Goal: Task Accomplishment & Management: Complete application form

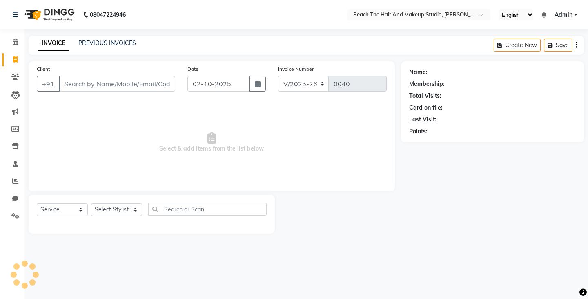
select select "9105"
select select "service"
click at [111, 205] on select "Select Stylist Ankit [PERSON_NAME] Danish Karan Krishna [PERSON_NAME] [PERSON_N…" at bounding box center [116, 209] width 51 height 13
select select "93106"
click at [91, 203] on select "Select Stylist Ankit [PERSON_NAME] Danish Karan Krishna [PERSON_NAME] [PERSON_N…" at bounding box center [116, 209] width 51 height 13
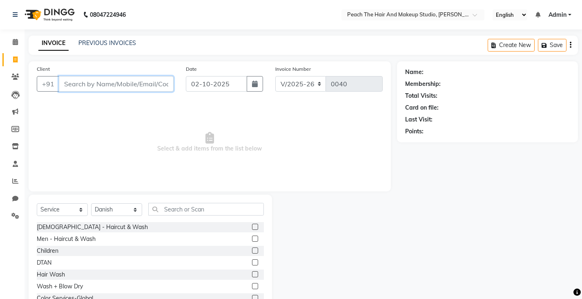
click at [114, 81] on input "Client" at bounding box center [116, 84] width 115 height 16
type input "9953760111"
click at [147, 81] on span "Add Client" at bounding box center [152, 84] width 32 height 8
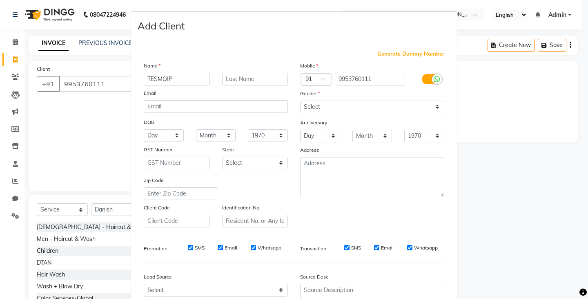
type input "TESMOIP"
click at [310, 104] on select "Select [DEMOGRAPHIC_DATA] [DEMOGRAPHIC_DATA] Other Prefer Not To Say" at bounding box center [372, 107] width 144 height 13
click at [300, 101] on select "Select [DEMOGRAPHIC_DATA] [DEMOGRAPHIC_DATA] Other Prefer Not To Say" at bounding box center [372, 107] width 144 height 13
click at [523, 153] on ngb-modal-window "Add Client Generate Dummy Number Name TESMOIP Email DOB Day 01 02 03 04 05 06 0…" at bounding box center [294, 149] width 588 height 299
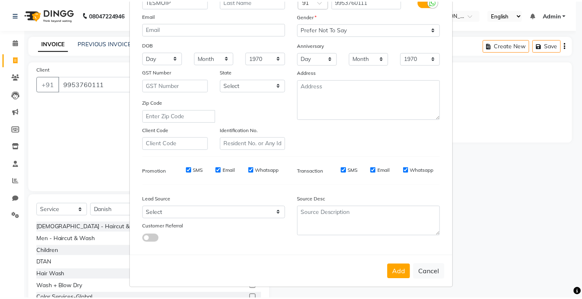
scroll to position [78, 0]
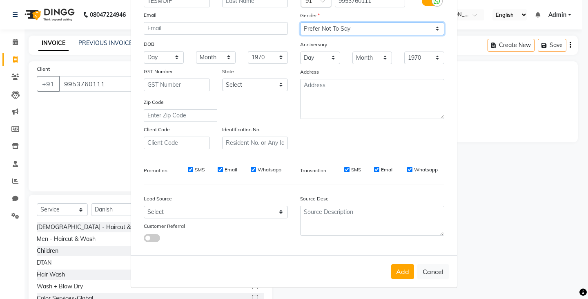
click at [364, 30] on select "Select [DEMOGRAPHIC_DATA] [DEMOGRAPHIC_DATA] Other Prefer Not To Say" at bounding box center [372, 28] width 144 height 13
select select "[DEMOGRAPHIC_DATA]"
click at [300, 22] on select "Select [DEMOGRAPHIC_DATA] [DEMOGRAPHIC_DATA] Other Prefer Not To Say" at bounding box center [372, 28] width 144 height 13
click at [400, 266] on button "Add" at bounding box center [402, 271] width 23 height 15
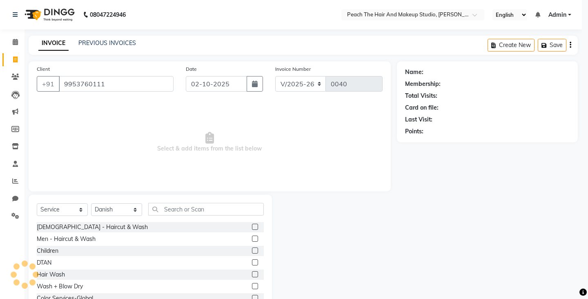
select select
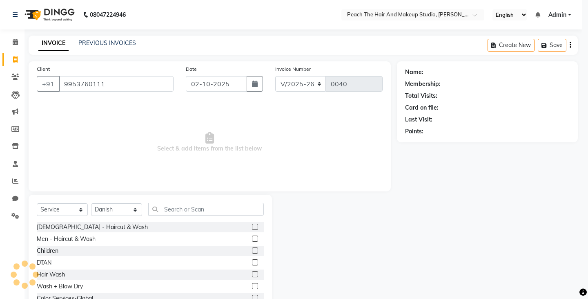
select select
checkbox input "false"
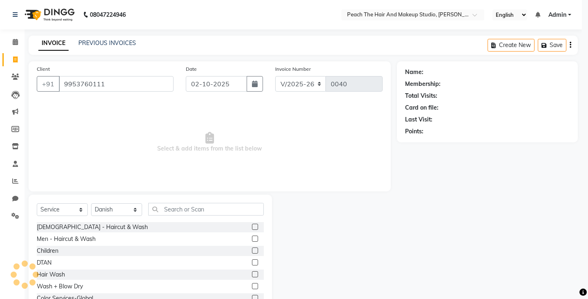
checkbox input "false"
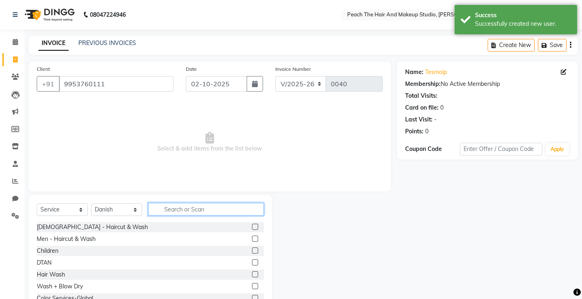
click at [174, 203] on input "text" at bounding box center [206, 209] width 116 height 13
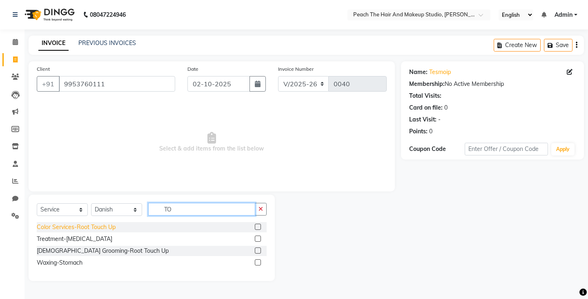
type input "TO"
click at [51, 228] on div "Color Services-Root Touch Up" at bounding box center [76, 227] width 79 height 9
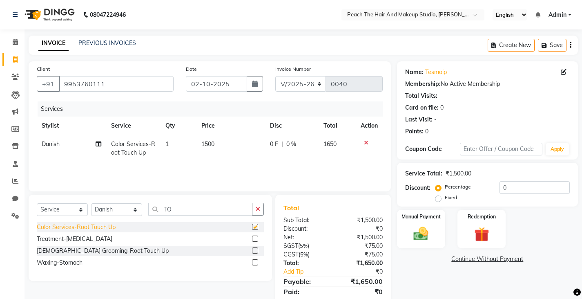
checkbox input "false"
click at [255, 208] on button "button" at bounding box center [258, 209] width 12 height 13
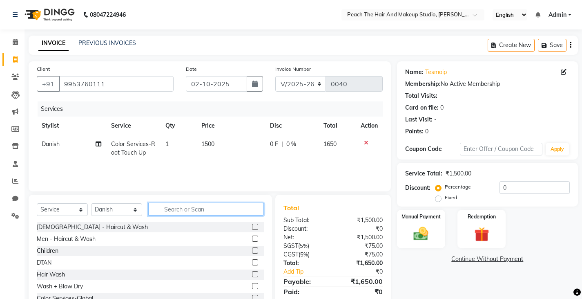
click at [162, 208] on input "text" at bounding box center [206, 209] width 116 height 13
click at [174, 157] on td "1" at bounding box center [179, 148] width 36 height 27
select select "93106"
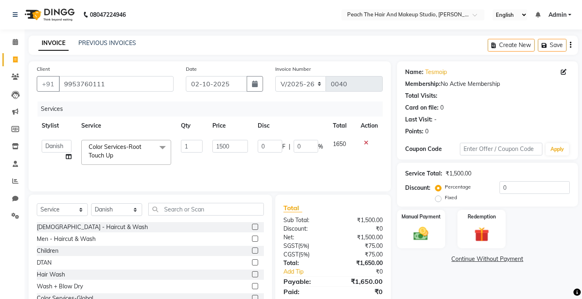
click at [204, 144] on td "1" at bounding box center [191, 152] width 31 height 35
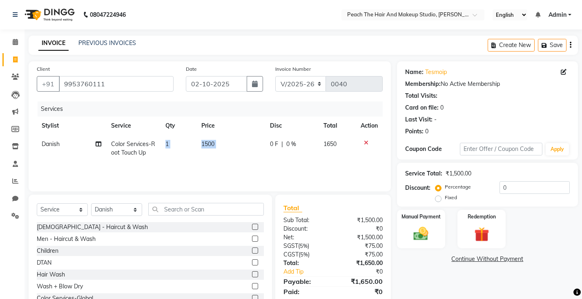
click at [204, 144] on tr "Danish Color Services-Root Touch Up 1 1500 0 F | 0 % 1650" at bounding box center [210, 148] width 346 height 27
click at [204, 144] on span "1500" at bounding box center [207, 143] width 13 height 7
select select "93106"
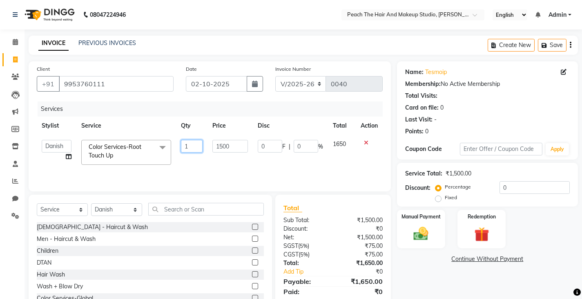
click at [188, 148] on input "1" at bounding box center [191, 146] width 21 height 13
type input "2"
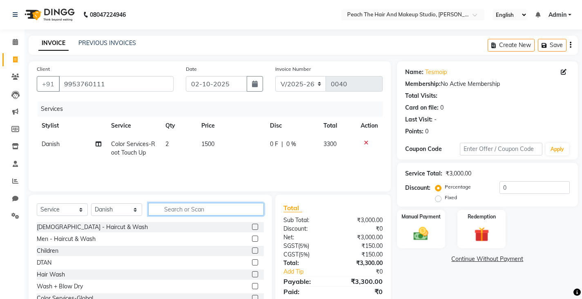
click at [235, 210] on input "text" at bounding box center [206, 209] width 116 height 13
click at [163, 206] on input "text" at bounding box center [206, 209] width 116 height 13
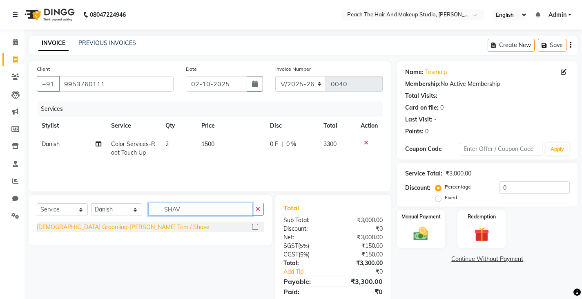
type input "SHAV"
click at [70, 230] on div "[DEMOGRAPHIC_DATA] Grooming-[PERSON_NAME] Trim / Shave" at bounding box center [123, 227] width 173 height 9
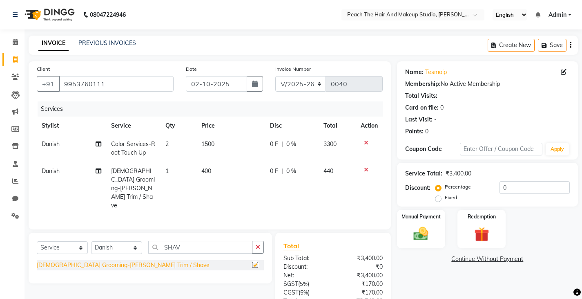
checkbox input "false"
click at [185, 171] on td "1" at bounding box center [179, 188] width 36 height 53
select select "93106"
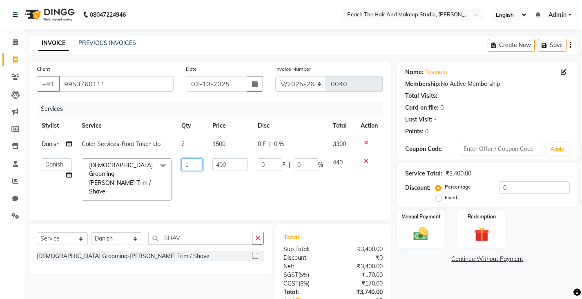
click at [193, 165] on input "1" at bounding box center [191, 164] width 21 height 13
type input "2"
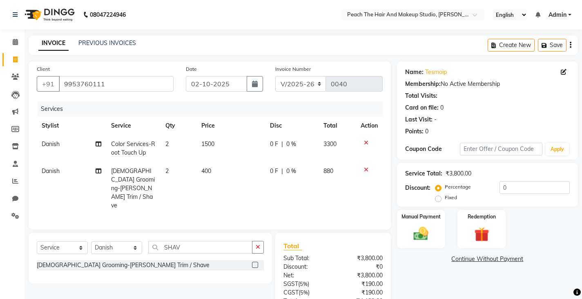
click at [237, 275] on div "Select Service Product Membership Package Voucher Prepaid Gift Card Select Styl…" at bounding box center [147, 293] width 250 height 120
click at [261, 241] on button "button" at bounding box center [258, 247] width 12 height 13
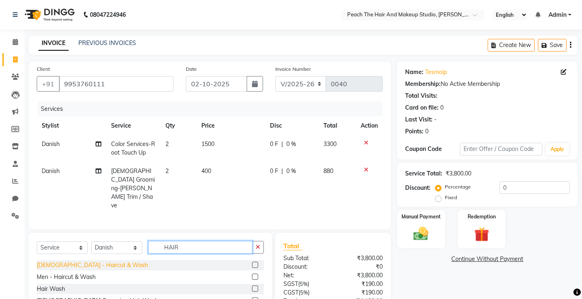
type input "HAIR"
click at [72, 261] on div "[DEMOGRAPHIC_DATA] - Haircut & Wash" at bounding box center [92, 265] width 111 height 9
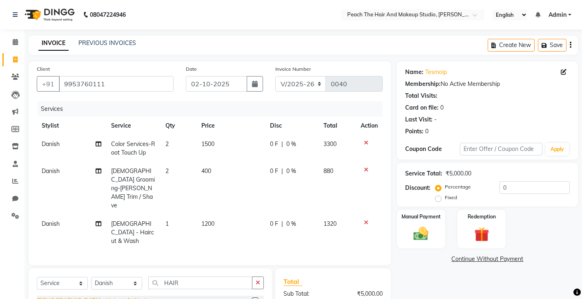
checkbox input "false"
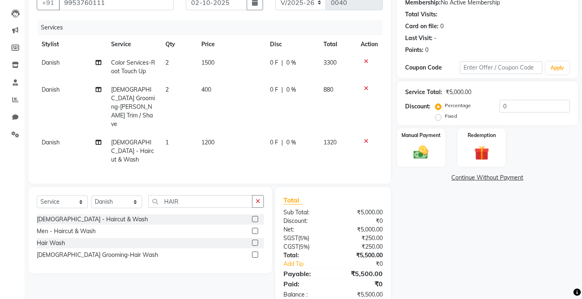
scroll to position [82, 0]
click at [190, 89] on td "2" at bounding box center [179, 106] width 36 height 53
select select "93106"
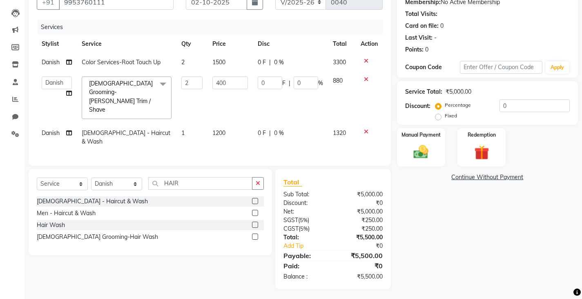
scroll to position [64, 0]
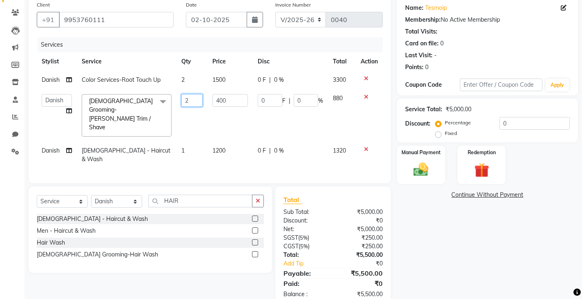
click at [195, 99] on input "2" at bounding box center [191, 100] width 21 height 13
type input "1"
click at [195, 99] on input "1" at bounding box center [191, 100] width 21 height 13
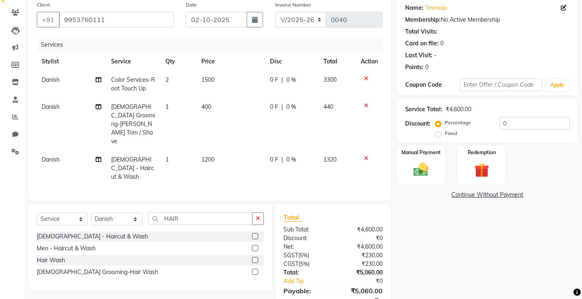
click at [474, 203] on div "Name: Tesmoip Membership: No Active Membership Total Visits: Card on file: 0 La…" at bounding box center [490, 160] width 187 height 327
click at [193, 78] on td "2" at bounding box center [179, 84] width 36 height 27
select select "93106"
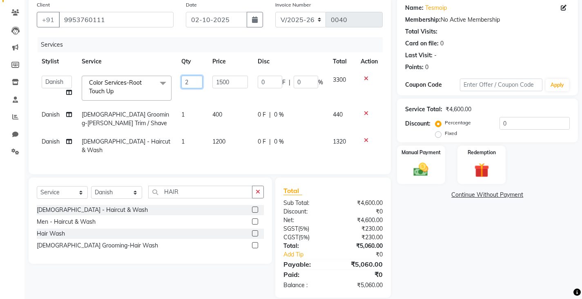
click at [193, 78] on input "2" at bounding box center [191, 82] width 21 height 13
type input "1"
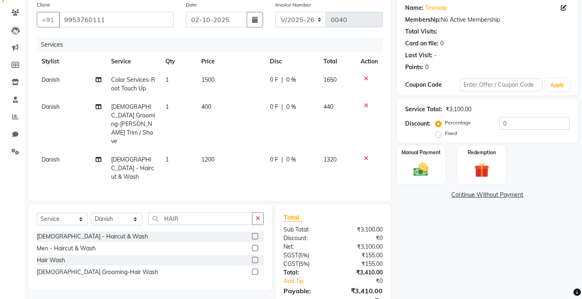
click at [413, 236] on div "Name: Tesmoip Membership: No Active Membership Total Visits: Card on file: 0 La…" at bounding box center [490, 160] width 187 height 327
click at [230, 150] on td "1200" at bounding box center [231, 168] width 69 height 36
select select "93106"
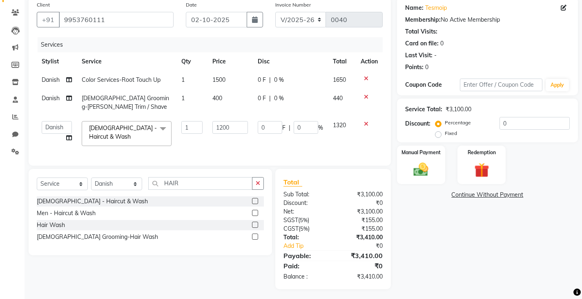
click at [365, 123] on icon at bounding box center [366, 124] width 4 height 6
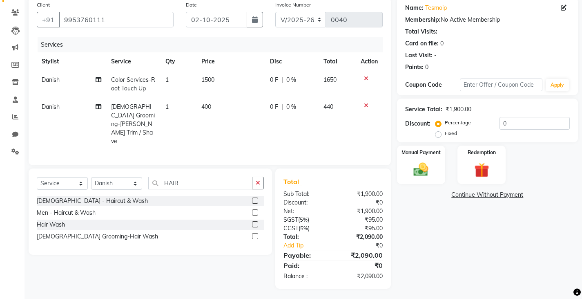
scroll to position [55, 0]
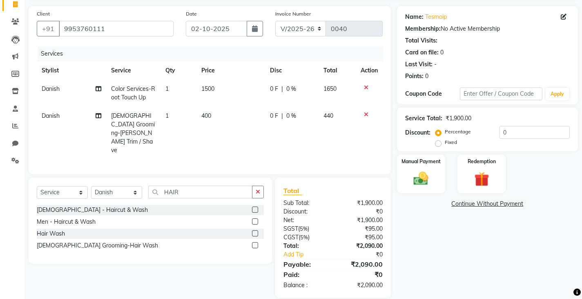
click at [368, 89] on div at bounding box center [369, 88] width 17 height 6
click at [367, 85] on icon at bounding box center [366, 88] width 4 height 6
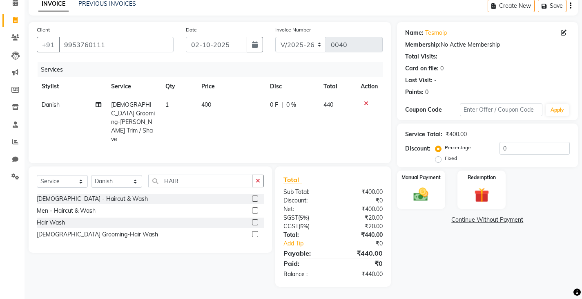
scroll to position [28, 0]
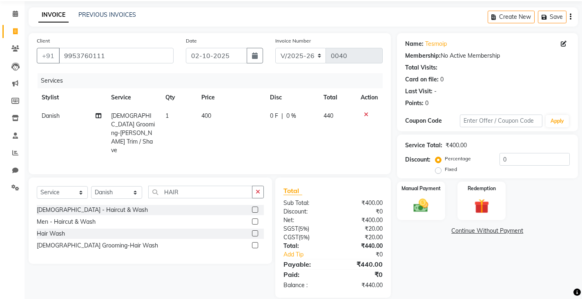
click at [365, 112] on icon at bounding box center [366, 115] width 4 height 6
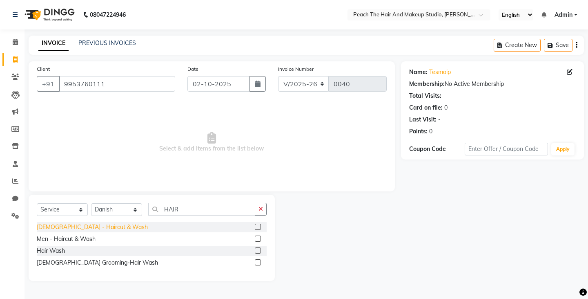
click at [84, 229] on div "[DEMOGRAPHIC_DATA] - Haircut & Wash" at bounding box center [92, 227] width 111 height 9
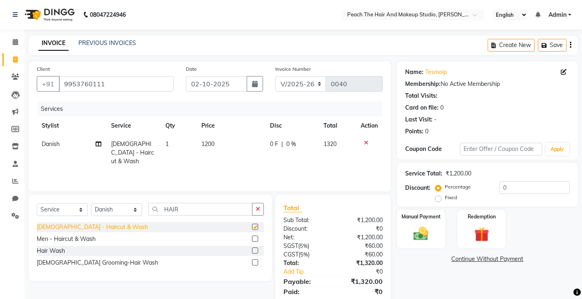
checkbox input "false"
click at [78, 238] on div "Men - Haircut & Wash" at bounding box center [66, 239] width 59 height 9
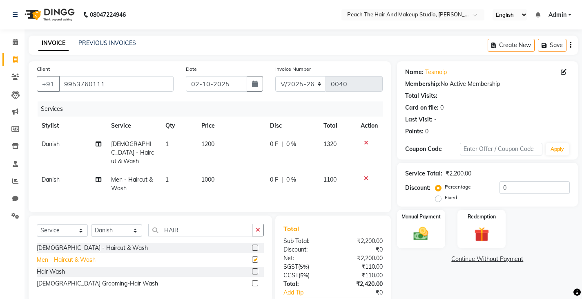
checkbox input "false"
click at [256, 226] on button "button" at bounding box center [258, 230] width 12 height 13
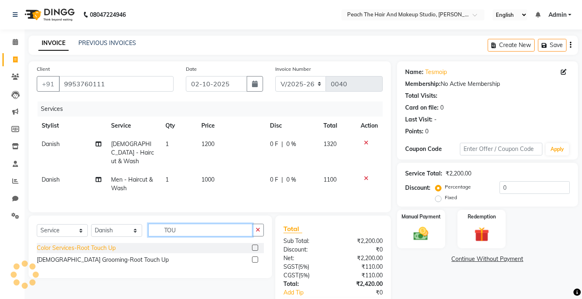
type input "TOU"
click at [75, 246] on div "Color Services-Root Touch Up" at bounding box center [76, 248] width 79 height 9
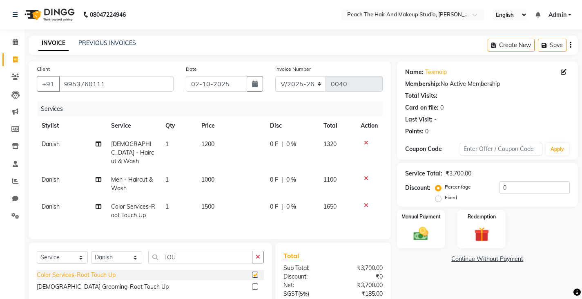
checkbox input "false"
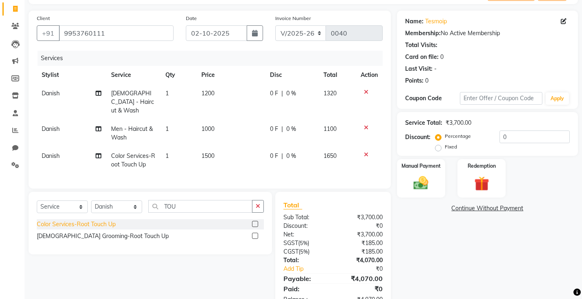
scroll to position [65, 0]
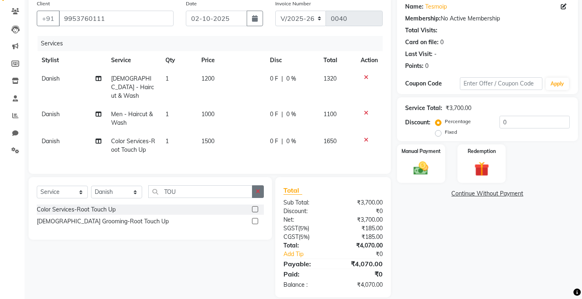
click at [257, 190] on icon "button" at bounding box center [258, 191] width 4 height 6
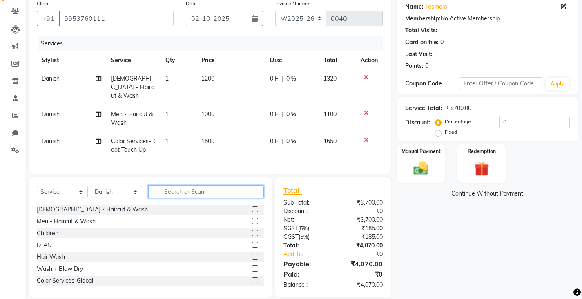
type input "H"
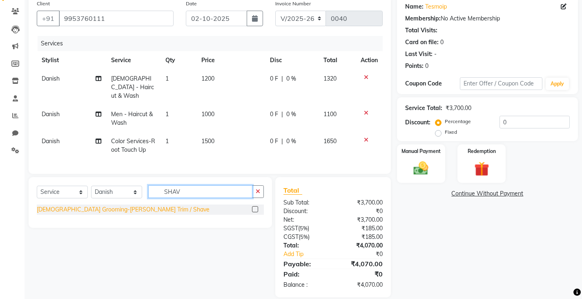
type input "SHAV"
click at [75, 207] on div "[DEMOGRAPHIC_DATA] Grooming-[PERSON_NAME] Trim / Shave" at bounding box center [123, 209] width 173 height 9
checkbox input "false"
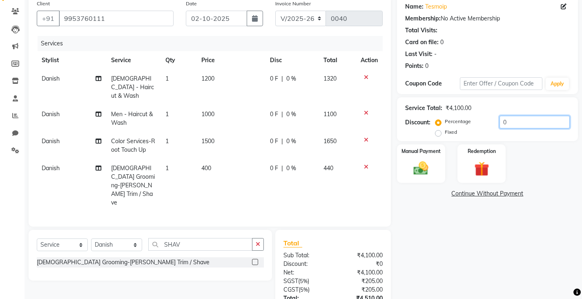
click at [522, 125] on input "0" at bounding box center [535, 122] width 70 height 13
type input "0"
click at [388, 156] on div "Client [PHONE_NUMBER] Date [DATE] Invoice Number V/2025 V/[PHONE_NUMBER] Servic…" at bounding box center [210, 111] width 362 height 230
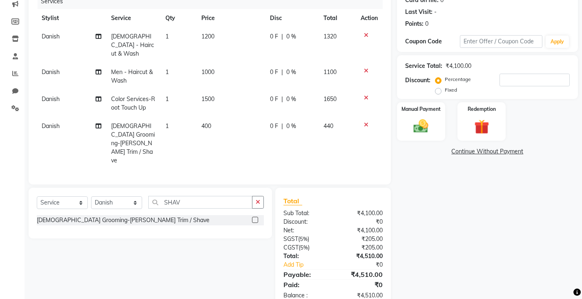
scroll to position [109, 0]
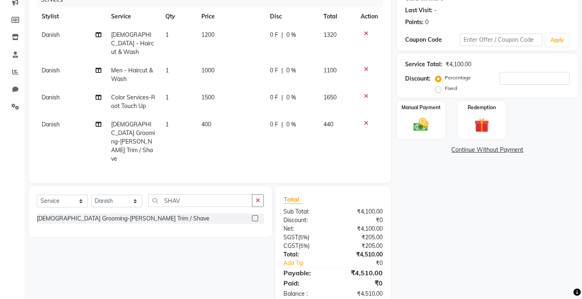
drag, startPoint x: 388, startPoint y: 156, endPoint x: 486, endPoint y: 182, distance: 101.6
click at [486, 182] on div "Client [PHONE_NUMBER] Date [DATE] Invoice Number V/2025 V/[PHONE_NUMBER] Servic…" at bounding box center [303, 129] width 562 height 354
click at [486, 182] on div "Name: Tesmoip Membership: No Active Membership Total Visits: Card on file: 0 La…" at bounding box center [490, 129] width 187 height 354
click at [445, 89] on label "Fixed" at bounding box center [451, 88] width 12 height 7
click at [438, 89] on input "Fixed" at bounding box center [440, 88] width 6 height 6
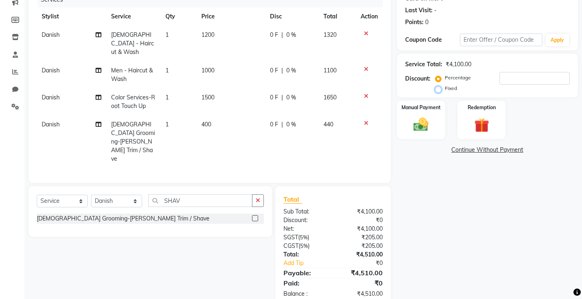
radio input "true"
click at [528, 79] on input "number" at bounding box center [535, 78] width 70 height 13
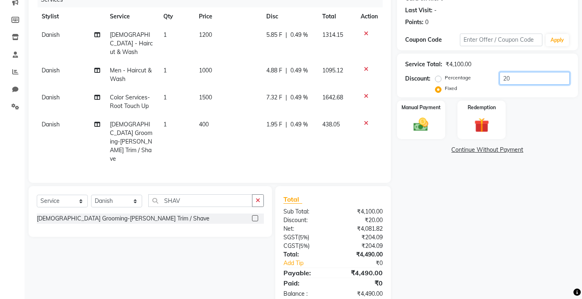
type input "2"
type input "3"
type input "4"
type input "210"
click at [422, 113] on div "Manual Payment" at bounding box center [421, 120] width 50 height 40
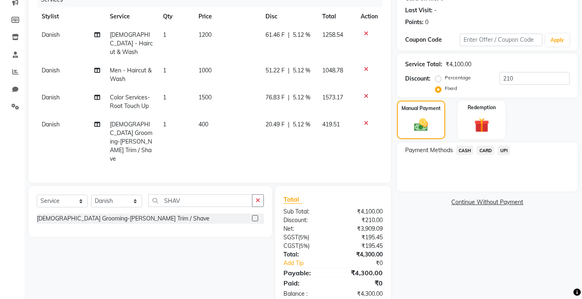
click at [505, 149] on span "UPI" at bounding box center [504, 149] width 13 height 9
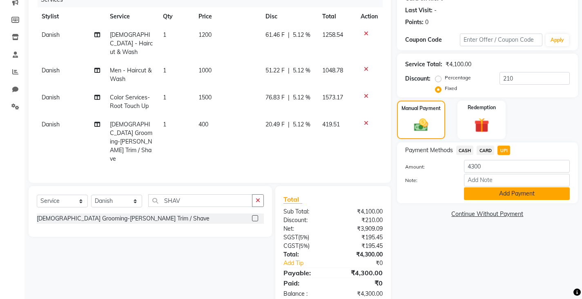
click at [481, 195] on button "Add Payment" at bounding box center [517, 193] width 106 height 13
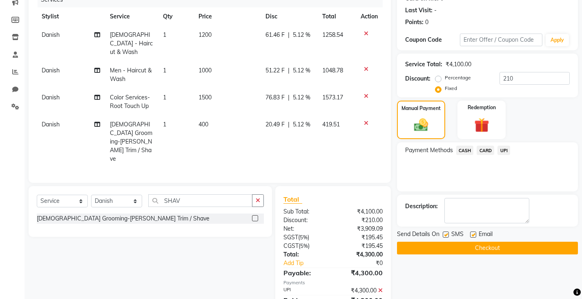
click at [481, 195] on div "Description:" at bounding box center [487, 211] width 181 height 32
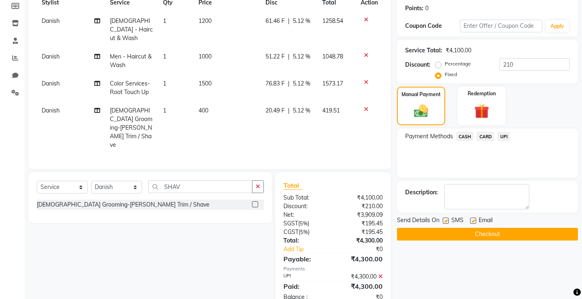
scroll to position [126, 0]
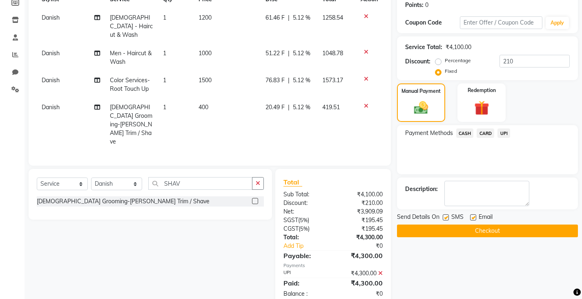
click at [446, 217] on label at bounding box center [446, 217] width 6 height 6
click at [446, 217] on input "checkbox" at bounding box center [445, 217] width 5 height 5
checkbox input "false"
click at [430, 228] on button "Checkout" at bounding box center [487, 230] width 181 height 13
